Goal: Complete application form

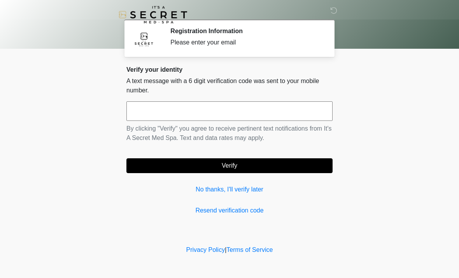
click at [186, 112] on input "text" at bounding box center [229, 110] width 206 height 19
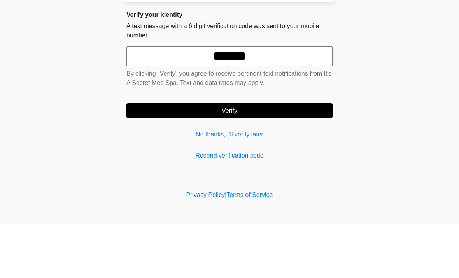
type input "******"
click at [280, 158] on button "Verify" at bounding box center [229, 165] width 206 height 15
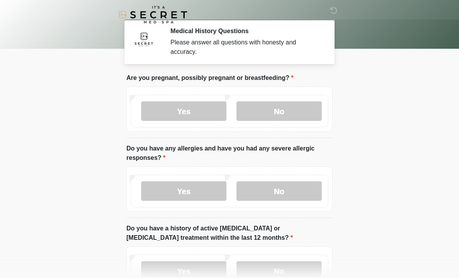
click at [306, 111] on label "No" at bounding box center [279, 110] width 85 height 19
click at [297, 192] on label "No" at bounding box center [279, 190] width 85 height 19
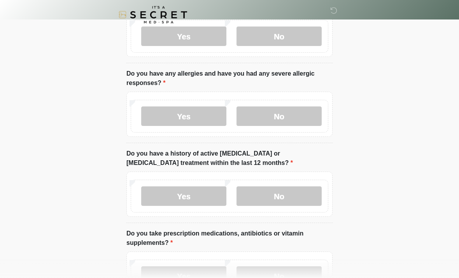
scroll to position [76, 0]
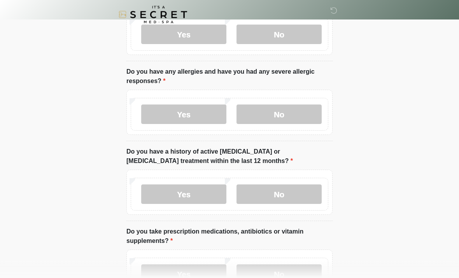
click at [300, 193] on label "No" at bounding box center [279, 193] width 85 height 19
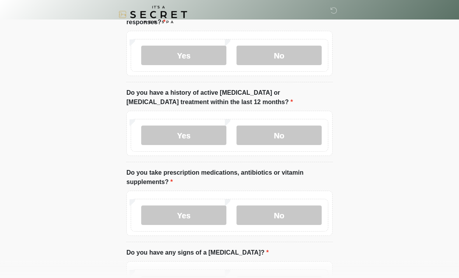
click at [196, 218] on label "Yes" at bounding box center [183, 215] width 85 height 19
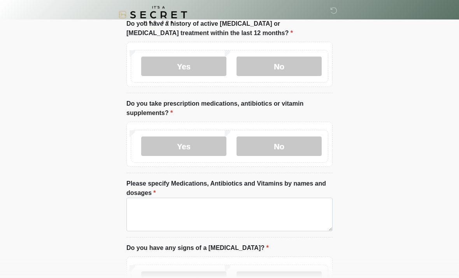
scroll to position [206, 0]
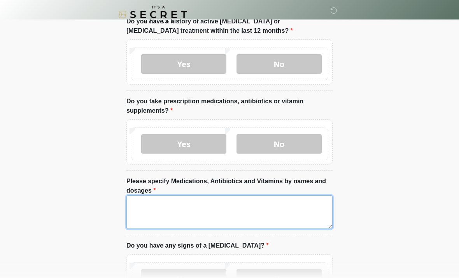
click at [283, 207] on textarea "Please specify Medications, Antibiotics and Vitamins by names and dosages" at bounding box center [229, 211] width 206 height 33
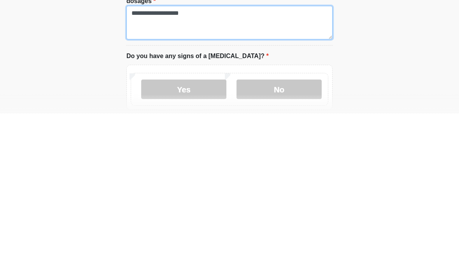
scroll to position [237, 0]
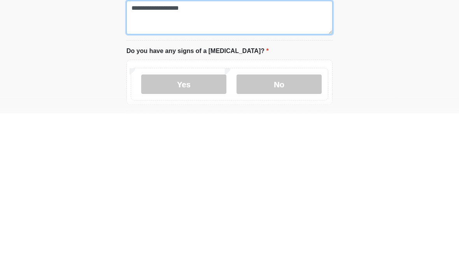
type textarea "**********"
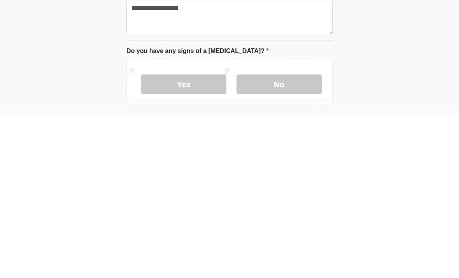
click at [299, 239] on label "No" at bounding box center [279, 248] width 85 height 19
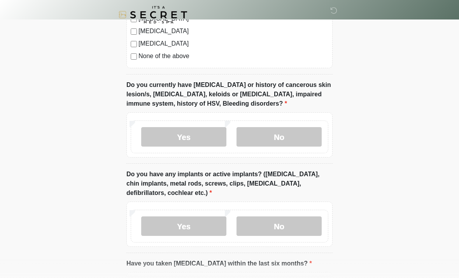
scroll to position [637, 0]
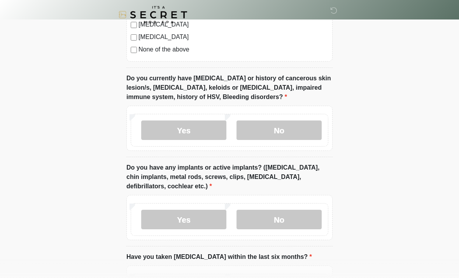
click at [302, 127] on label "No" at bounding box center [279, 129] width 85 height 19
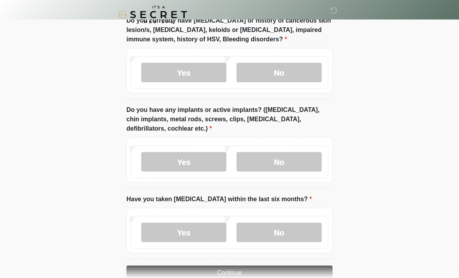
click at [309, 158] on label "No" at bounding box center [279, 161] width 85 height 19
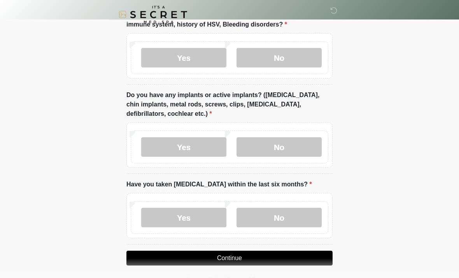
scroll to position [712, 0]
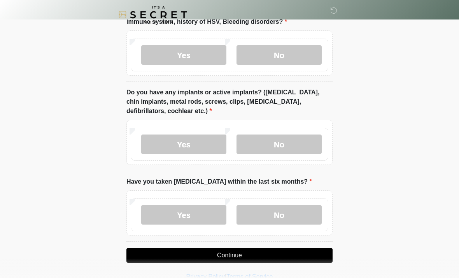
click at [293, 215] on label "No" at bounding box center [279, 214] width 85 height 19
click at [295, 256] on button "Continue" at bounding box center [229, 255] width 206 height 15
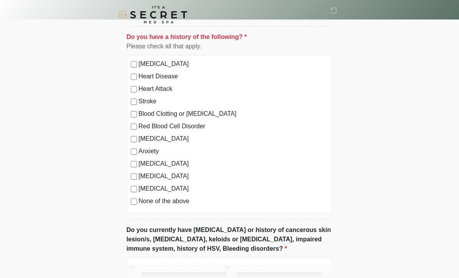
click at [290, 277] on label "No" at bounding box center [279, 281] width 85 height 19
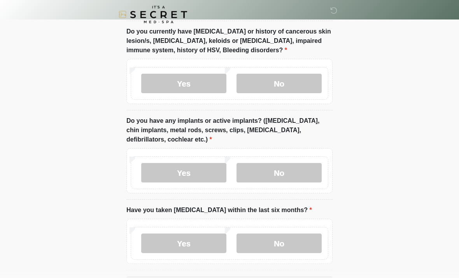
scroll to position [712, 0]
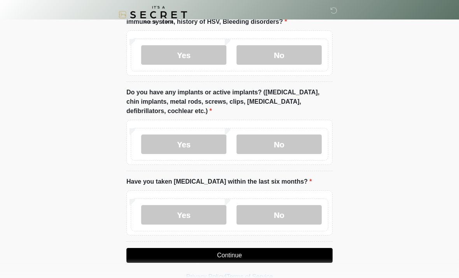
click at [266, 251] on button "Continue" at bounding box center [229, 255] width 206 height 15
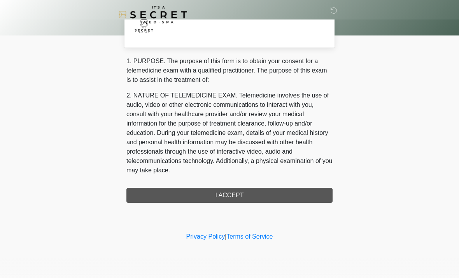
scroll to position [0, 0]
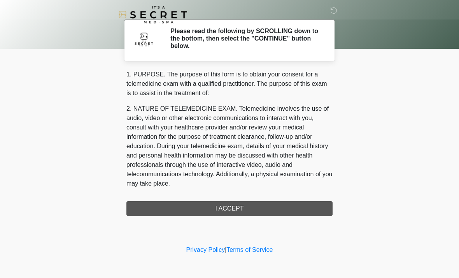
click at [274, 207] on div "1. PURPOSE. The purpose of this form is to obtain your consent for a telemedici…" at bounding box center [229, 143] width 206 height 146
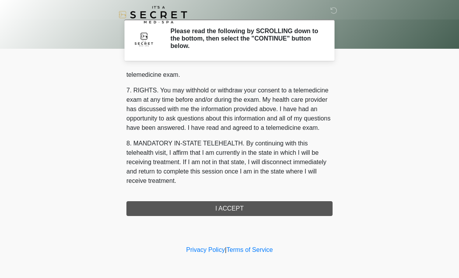
scroll to position [330, 0]
click at [246, 210] on button "I ACCEPT" at bounding box center [229, 208] width 206 height 15
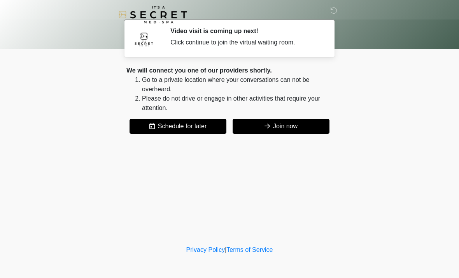
click at [306, 129] on button "Join now" at bounding box center [281, 126] width 97 height 15
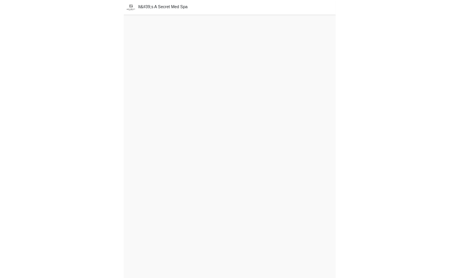
scroll to position [27, 0]
